Goal: Task Accomplishment & Management: Manage account settings

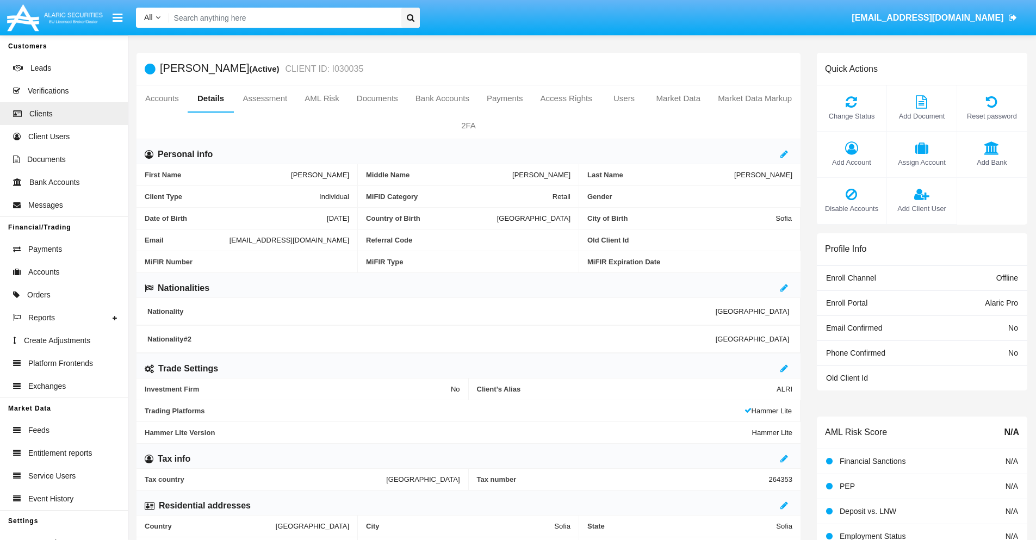
click at [678, 98] on link "Market Data" at bounding box center [678, 98] width 62 height 26
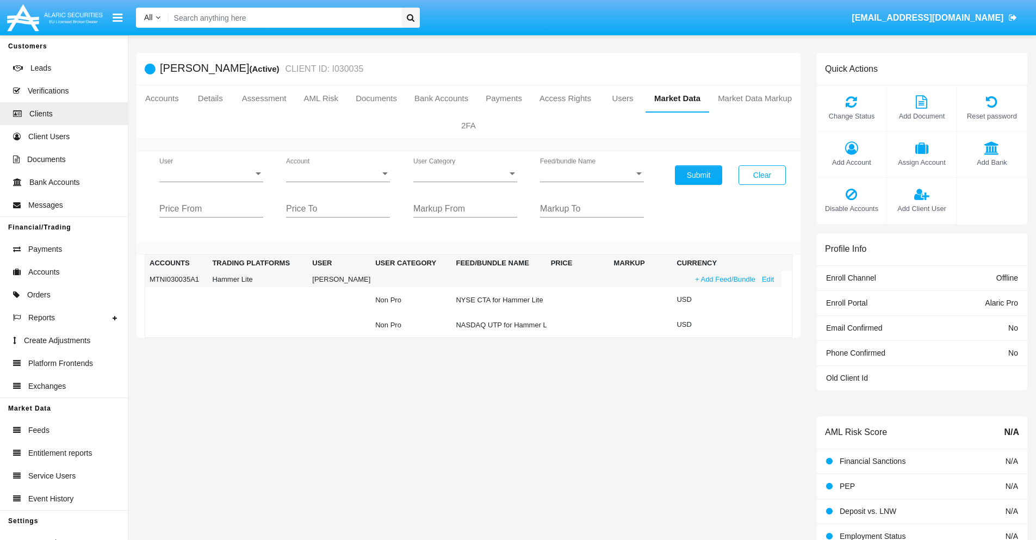
click at [724, 279] on link "+ Add Feed/Bundle" at bounding box center [725, 279] width 67 height 11
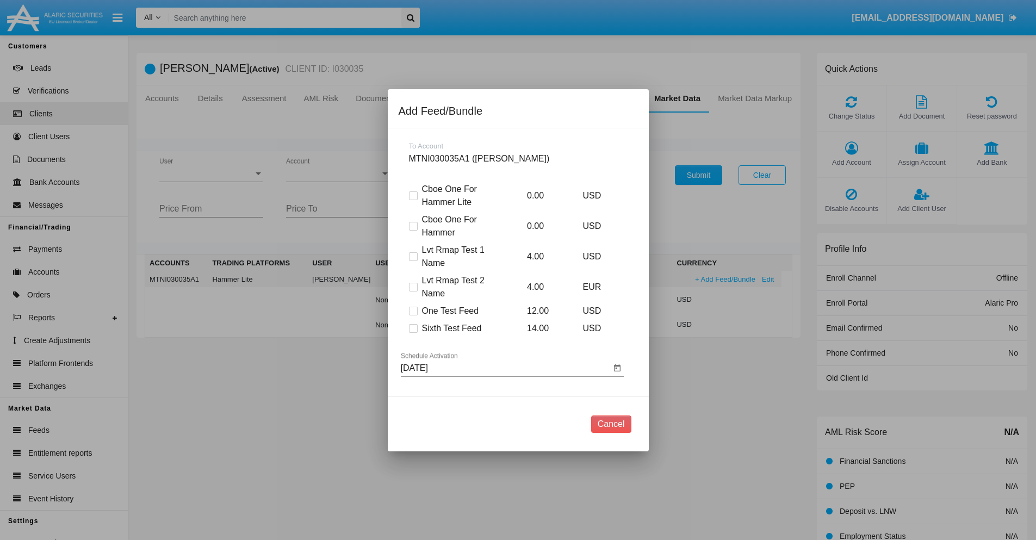
click at [413, 328] on span at bounding box center [413, 328] width 9 height 9
click at [413, 333] on input "Sixth Test Feed" at bounding box center [413, 333] width 1 height 1
checkbox input "true"
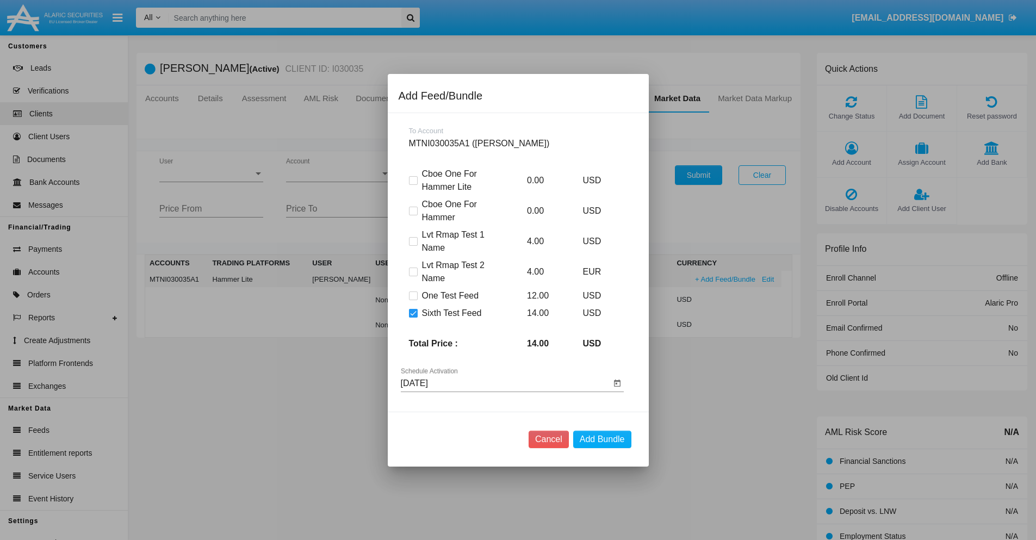
click at [505, 383] on input "08/18/25" at bounding box center [506, 383] width 210 height 10
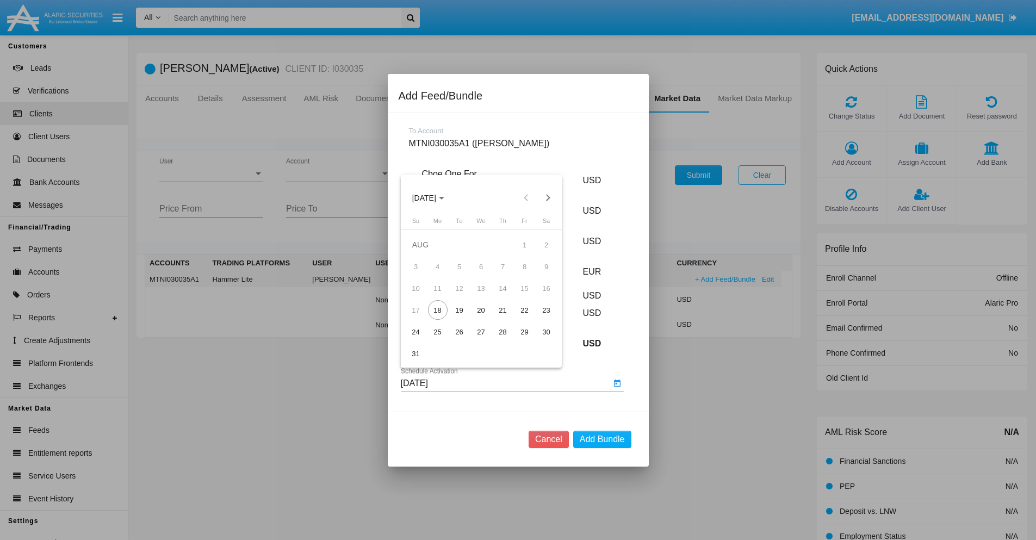
click at [433, 197] on span "AUG 2025" at bounding box center [424, 198] width 24 height 9
click at [538, 296] on div "2027" at bounding box center [538, 297] width 34 height 20
click at [462, 296] on div "OCT" at bounding box center [462, 297] width 34 height 20
click at [481, 310] on div "20" at bounding box center [481, 310] width 20 height 20
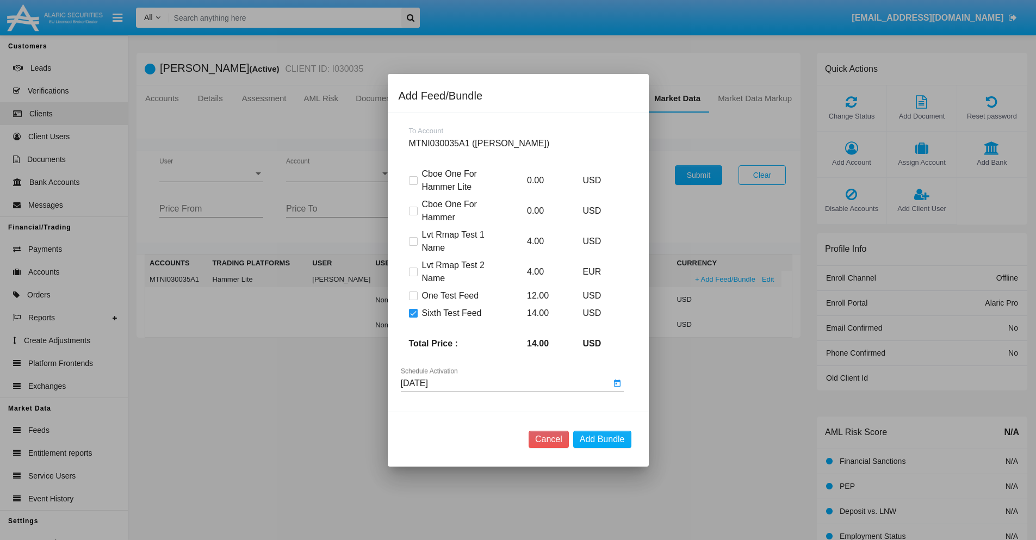
type input "10/20/27"
click at [602, 439] on button "Add Bundle" at bounding box center [602, 439] width 58 height 17
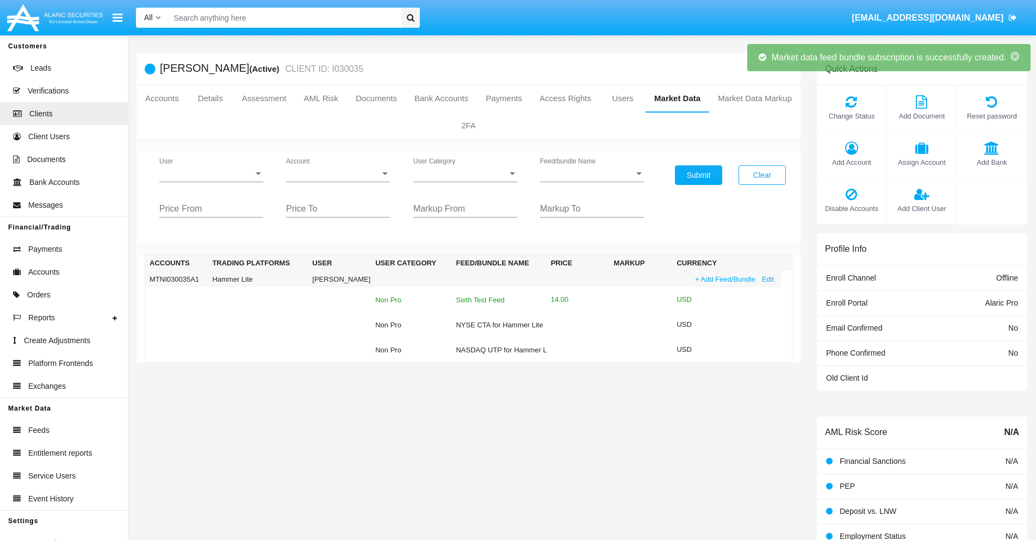
click at [498, 300] on div "Sixth Test Feed" at bounding box center [499, 299] width 86 height 7
